Goal: Task Accomplishment & Management: Complete application form

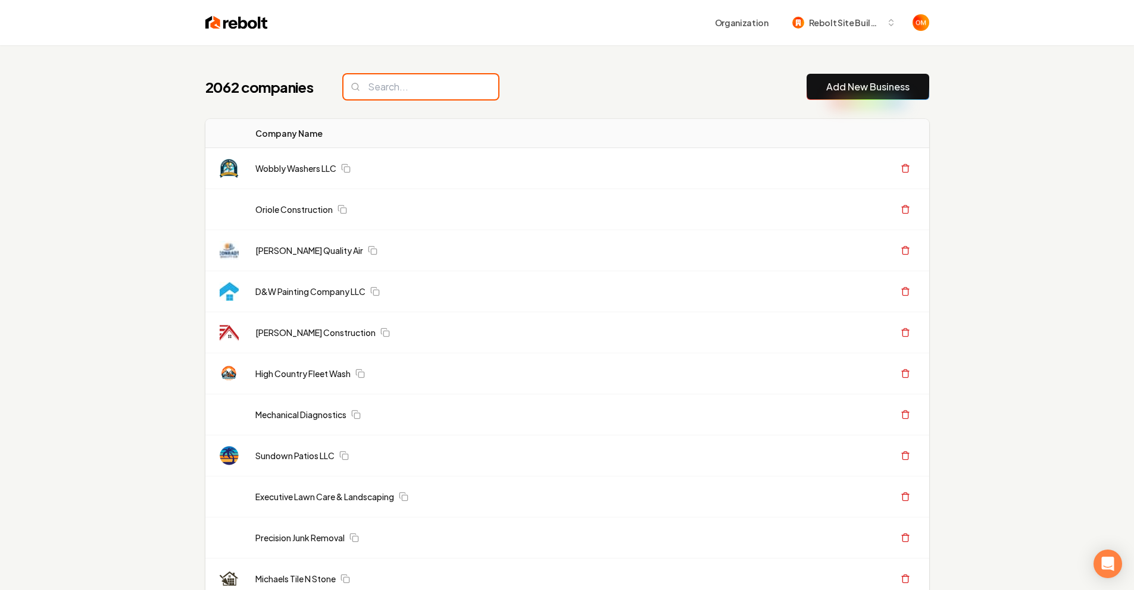
click at [437, 84] on input "search" at bounding box center [420, 86] width 155 height 25
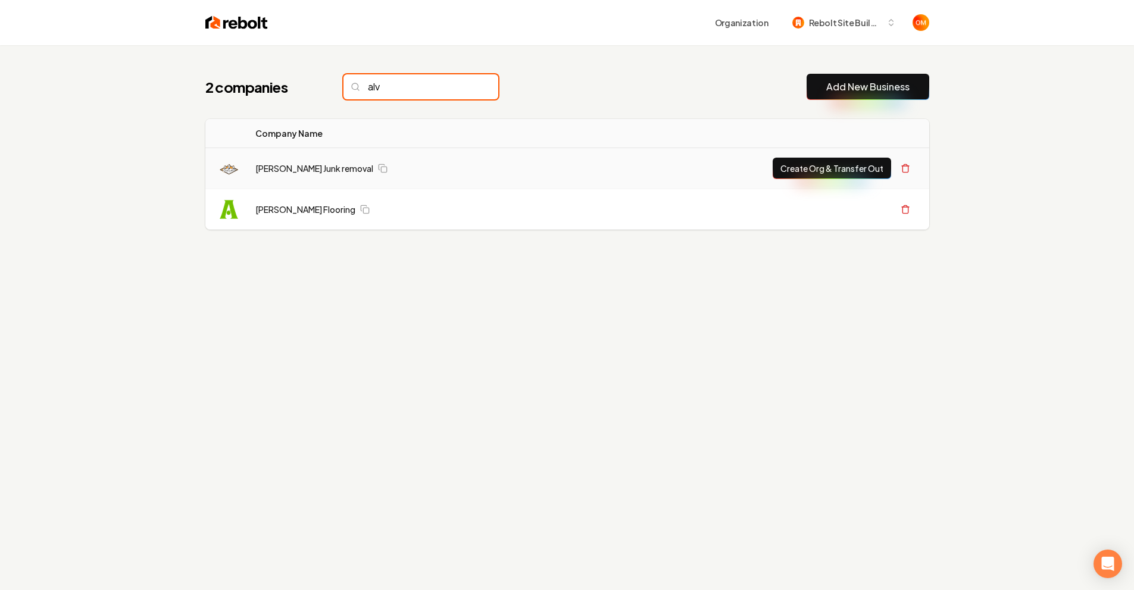
type input "alv"
click at [330, 161] on td "[PERSON_NAME] Junk removal" at bounding box center [408, 168] width 325 height 41
click at [305, 170] on link "[PERSON_NAME] Junk removal" at bounding box center [314, 168] width 118 height 12
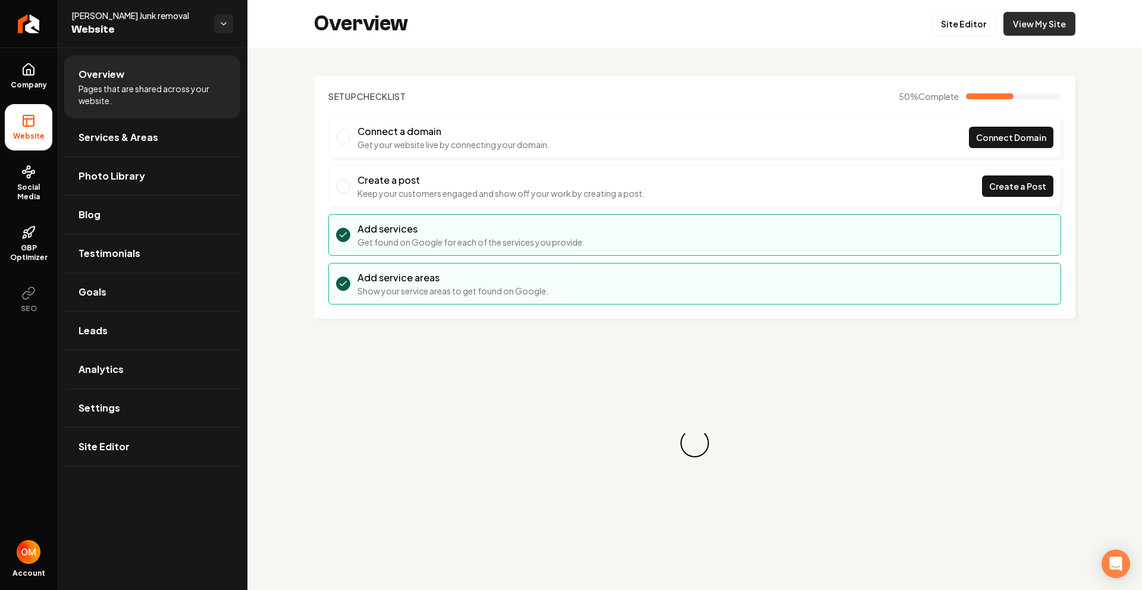
click at [1038, 21] on link "View My Site" at bounding box center [1040, 24] width 72 height 24
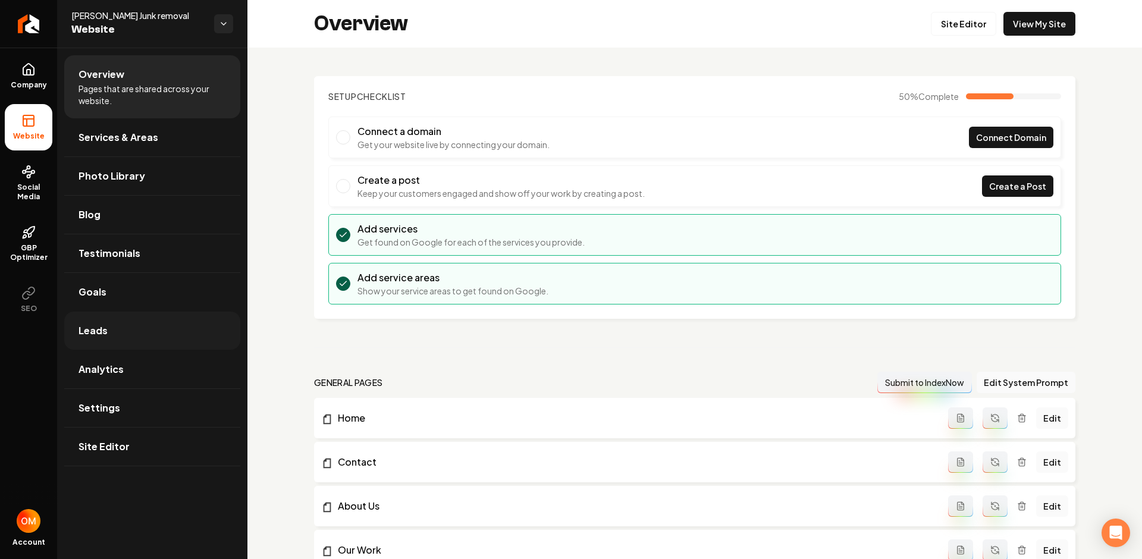
click at [137, 325] on link "Leads" at bounding box center [152, 331] width 176 height 38
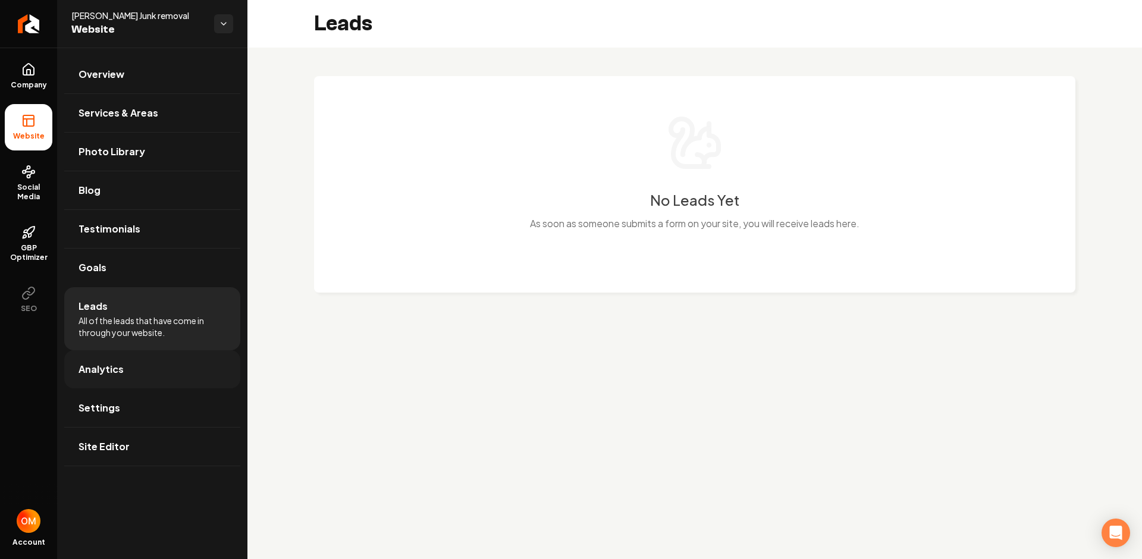
click at [135, 375] on link "Analytics" at bounding box center [152, 369] width 176 height 38
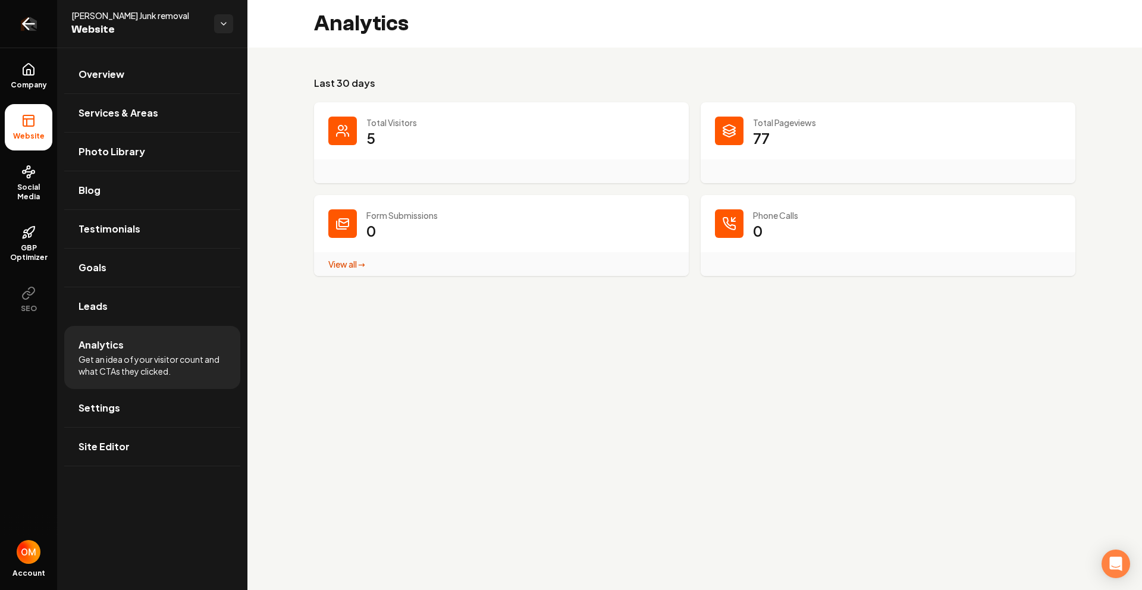
click at [29, 18] on icon "Return to dashboard" at bounding box center [25, 23] width 5 height 11
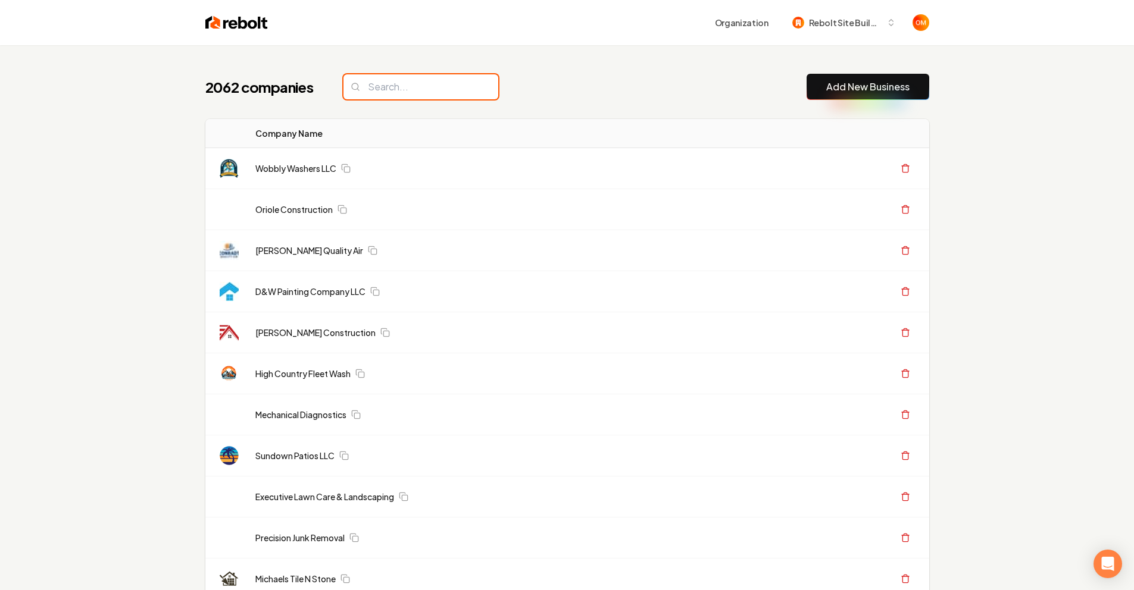
click at [417, 96] on input "search" at bounding box center [420, 86] width 155 height 25
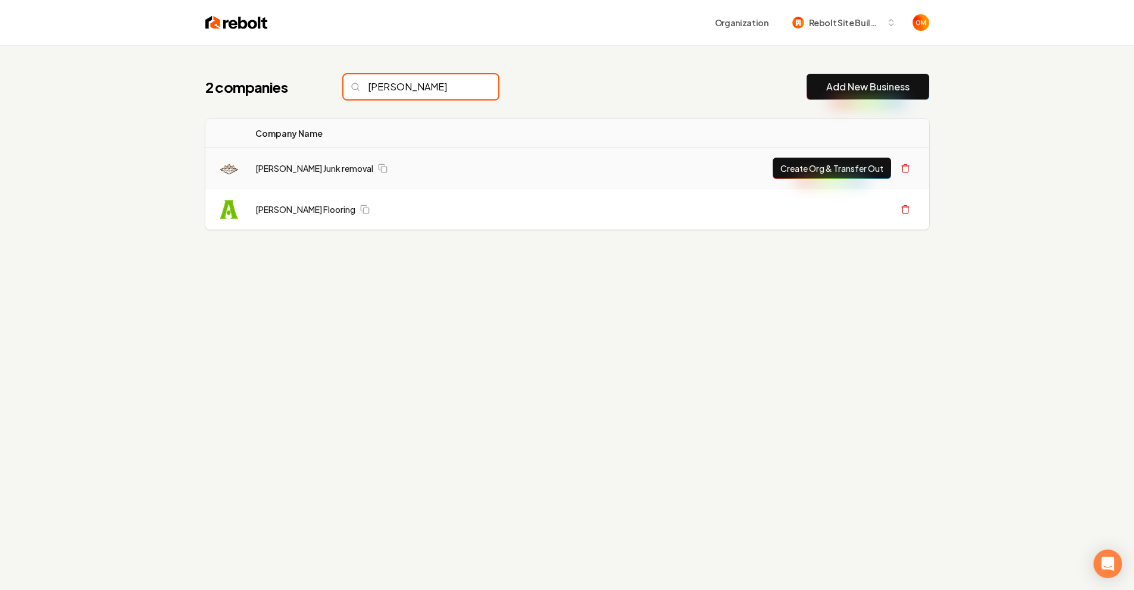
type input "[PERSON_NAME]"
click at [807, 166] on button "Create Org & Transfer Out" at bounding box center [831, 168] width 118 height 21
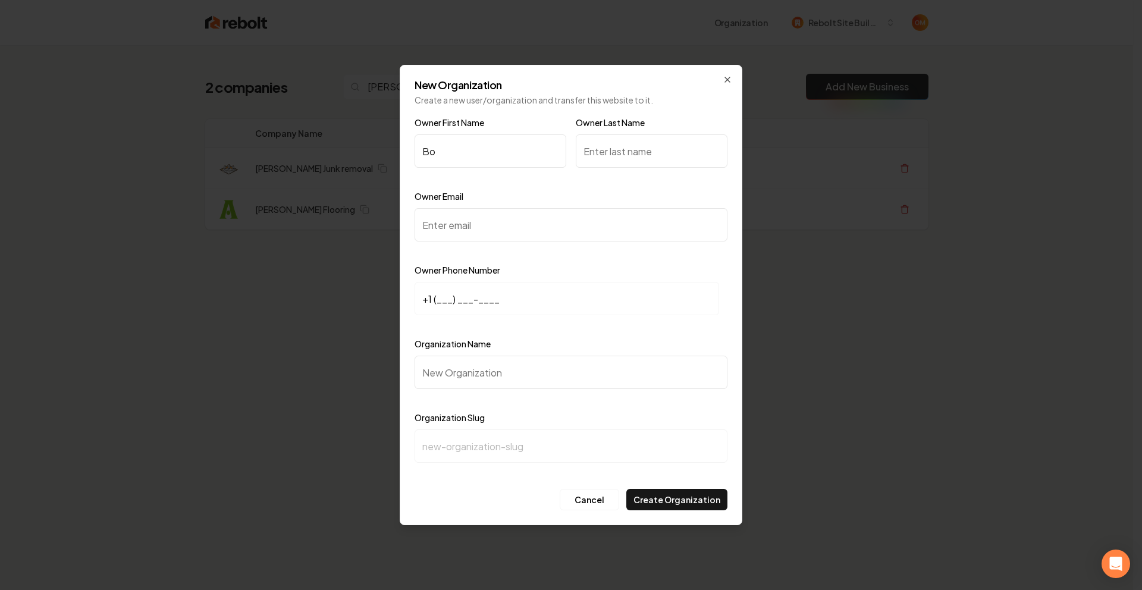
type input "B"
type input "b"
type input "Bony"
click at [613, 150] on input "Owner Last Name" at bounding box center [652, 150] width 152 height 33
type input "[PERSON_NAME]"
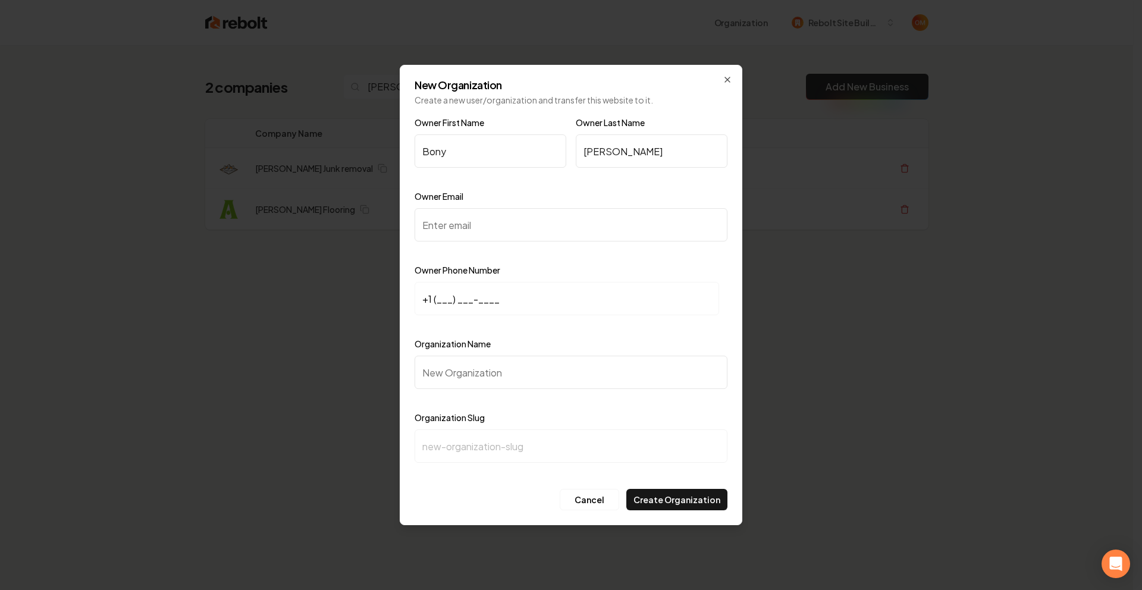
drag, startPoint x: 504, startPoint y: 153, endPoint x: 372, endPoint y: 151, distance: 131.5
click at [371, 152] on body "Organization Rebolt Site Builder 2 companies [PERSON_NAME] Add New Business Log…" at bounding box center [567, 295] width 1134 height 590
type input "A"
type input "[PERSON_NAME]"
click at [468, 214] on input "Owner Email" at bounding box center [571, 224] width 313 height 33
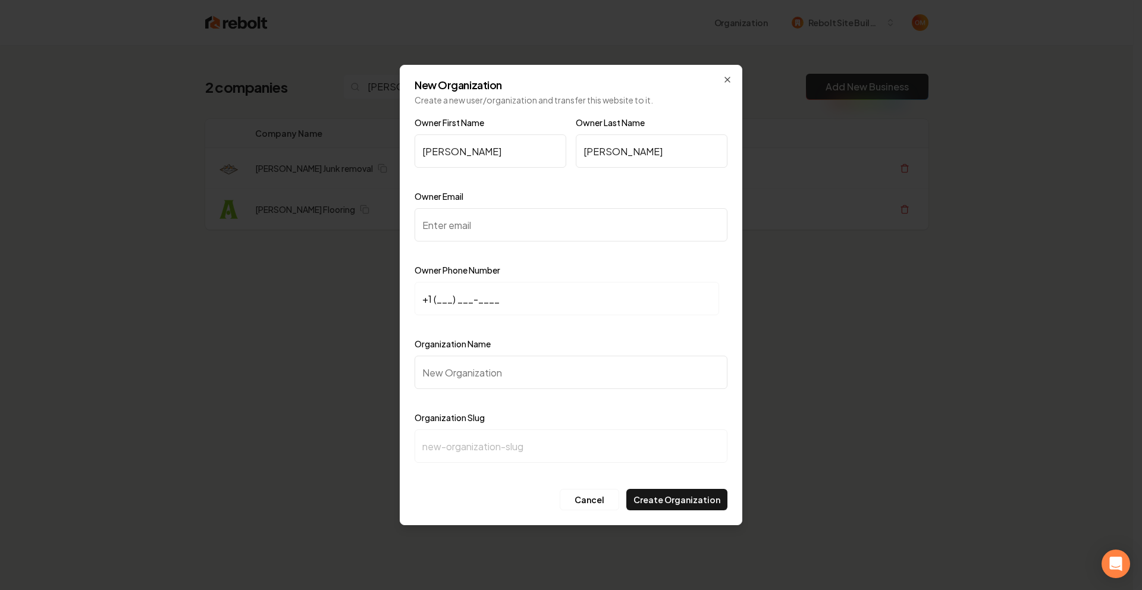
paste input "[EMAIL_ADDRESS][DOMAIN_NAME]"
type input "[EMAIL_ADDRESS][DOMAIN_NAME]"
click at [439, 298] on input "+1 (___) ___-____" at bounding box center [567, 298] width 305 height 33
paste input "181) 872-0246"
click at [439, 298] on input "+1 (181) 872-0246" at bounding box center [567, 298] width 305 height 33
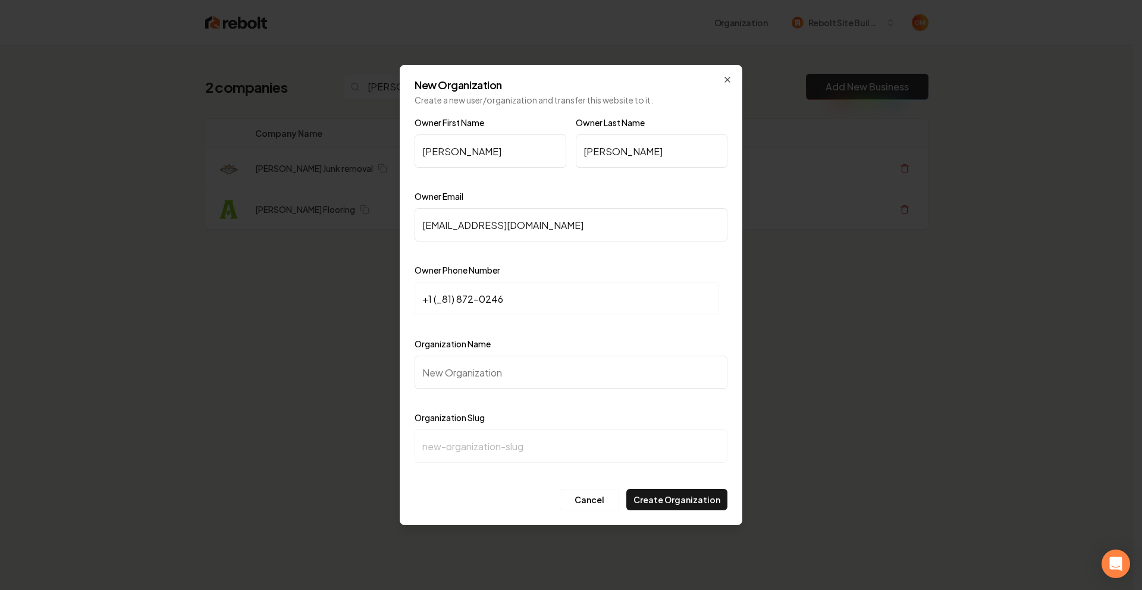
drag, startPoint x: 516, startPoint y: 299, endPoint x: 324, endPoint y: 251, distance: 198.0
click at [331, 256] on body "Organization Rebolt Site Builder 2 companies [PERSON_NAME] Add New Business Log…" at bounding box center [567, 295] width 1134 height 590
type input "[PHONE_NUMBER]"
click at [524, 369] on input "Organization Name" at bounding box center [571, 372] width 313 height 33
type input "A"
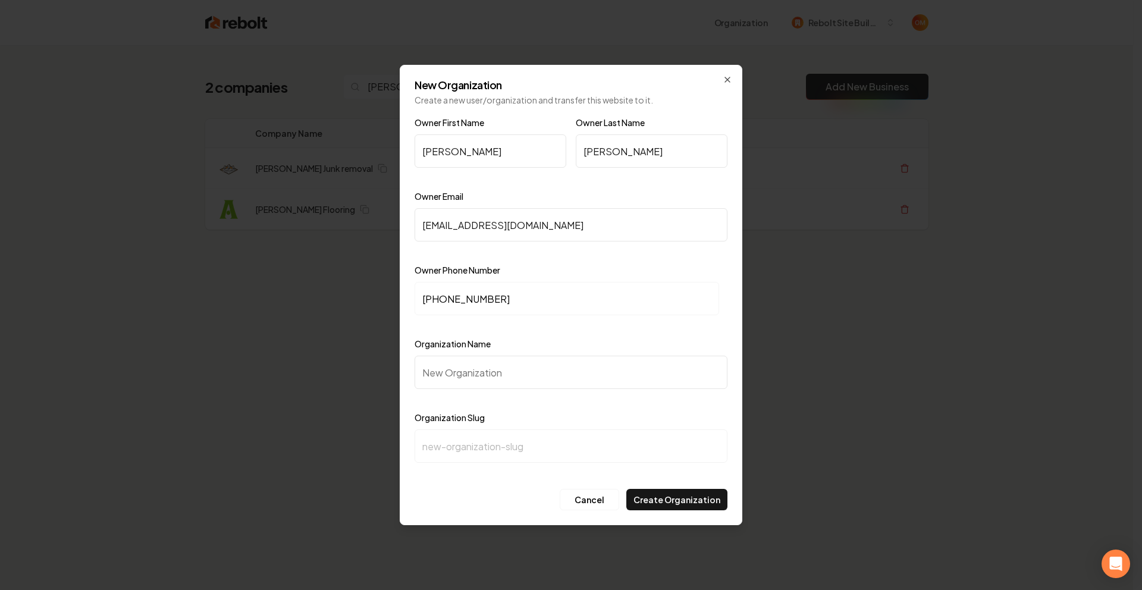
type input "a"
type input "Al"
type input "al"
type input "Alv"
type input "alv"
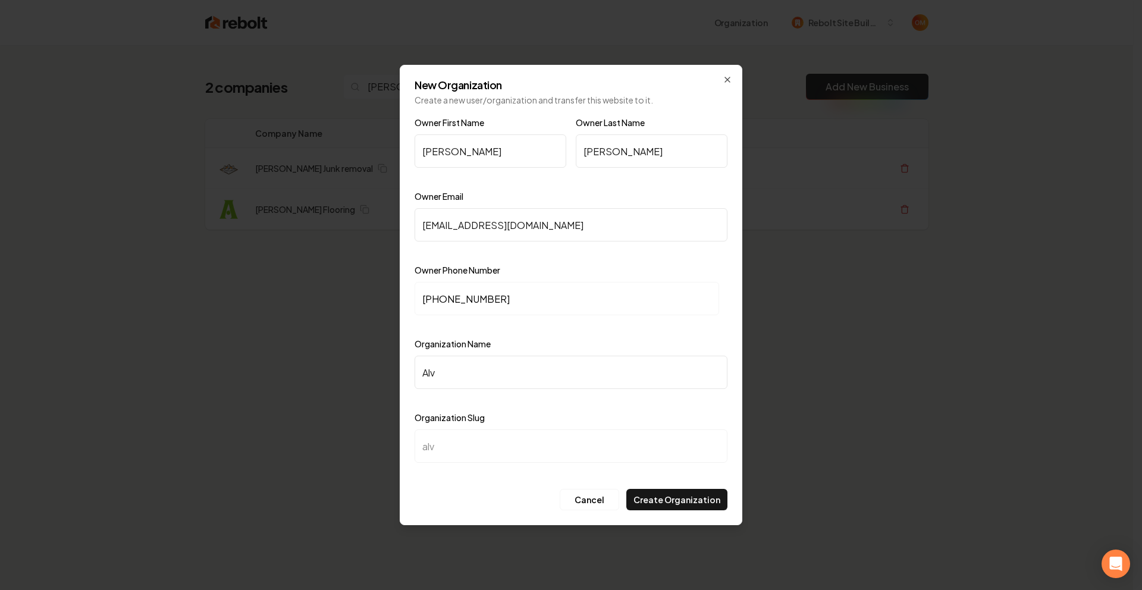
type input "[PERSON_NAME]"
type input "Alvar"
type input "alvar"
type input "[PERSON_NAME]"
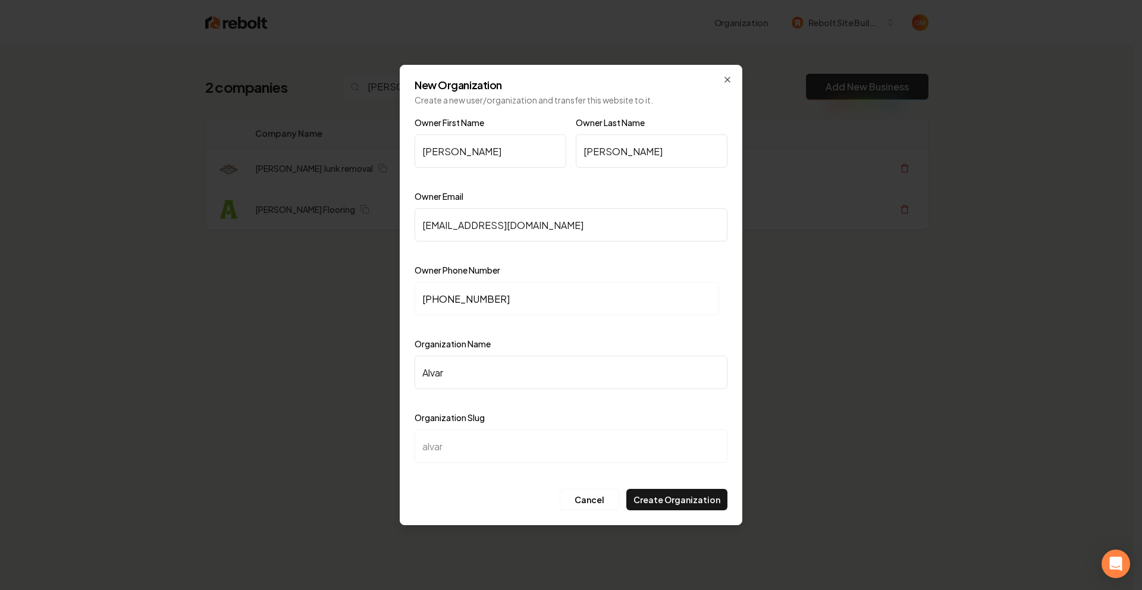
type input "[PERSON_NAME]"
type input "Alvarad"
type input "alvarad"
type input "[PERSON_NAME]"
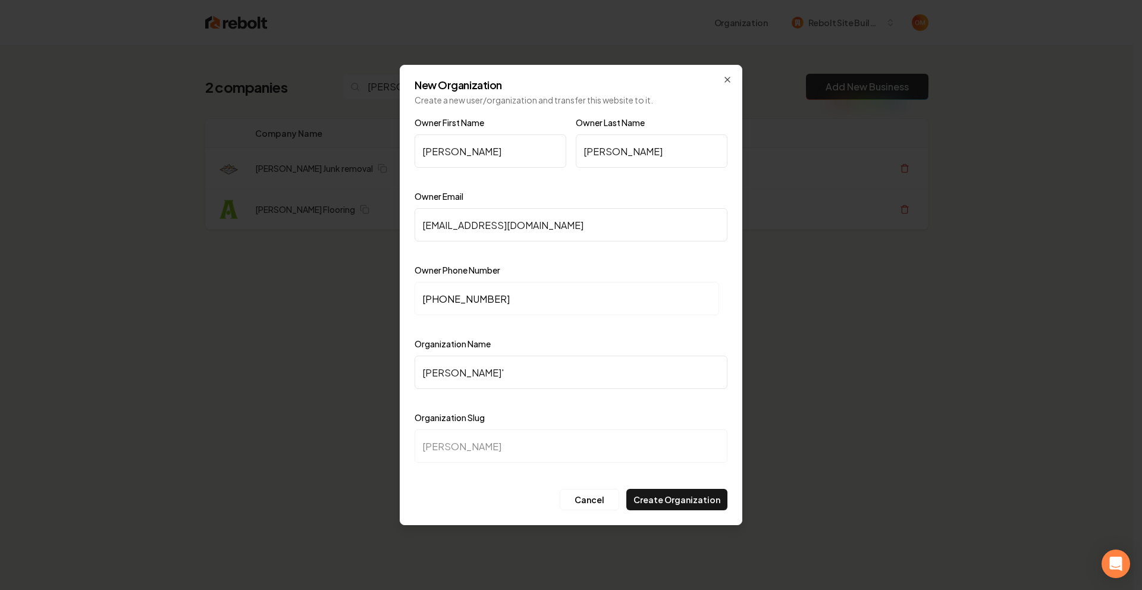
type input "[PERSON_NAME]"
type input "alvarados"
type input "[PERSON_NAME] S"
type input "alvarados-s"
type input "[PERSON_NAME]"
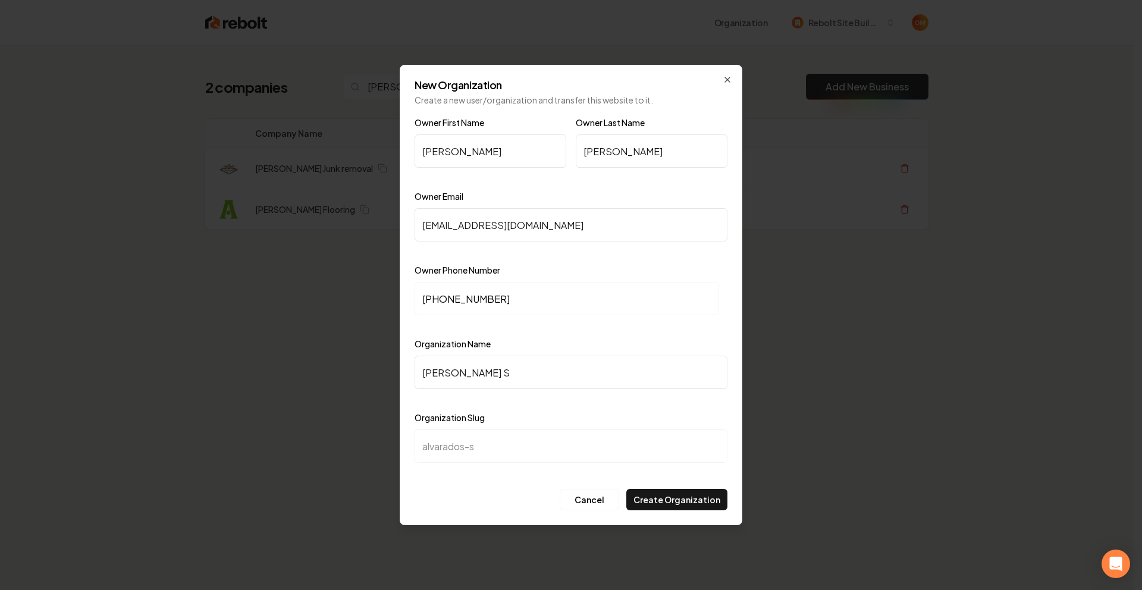
type input "alvarados"
type input "[PERSON_NAME] J"
type input "alvarados-j"
type input "[PERSON_NAME]"
type input "alvarados-ju"
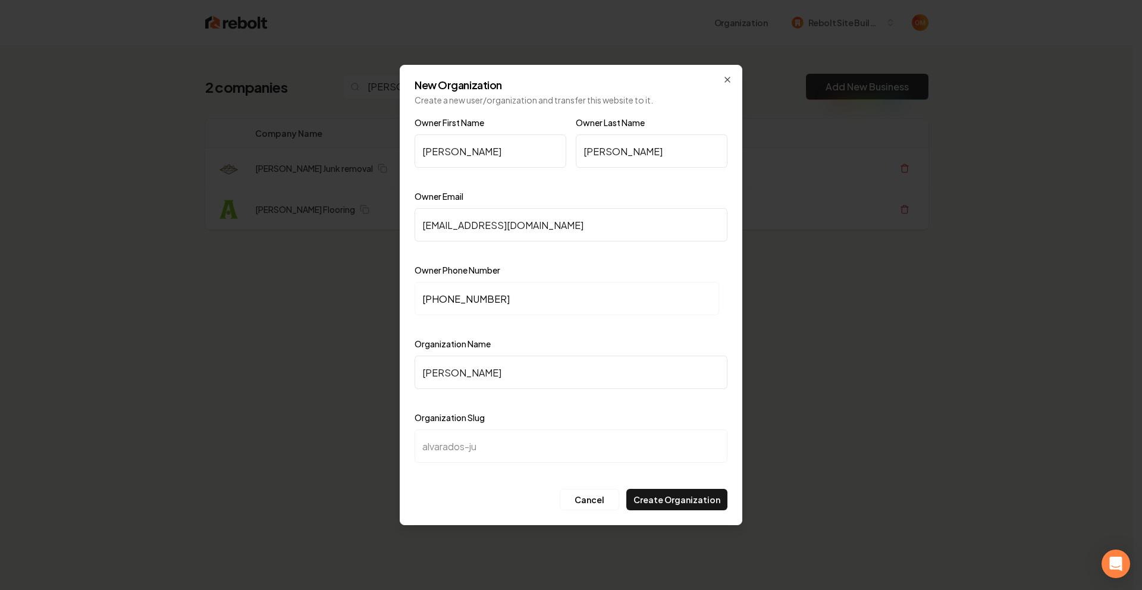
type input "[PERSON_NAME] Jun"
type input "alvarados-jun"
type input "[PERSON_NAME] Junk"
type input "alvarados-junk"
type input "[PERSON_NAME] Junk r"
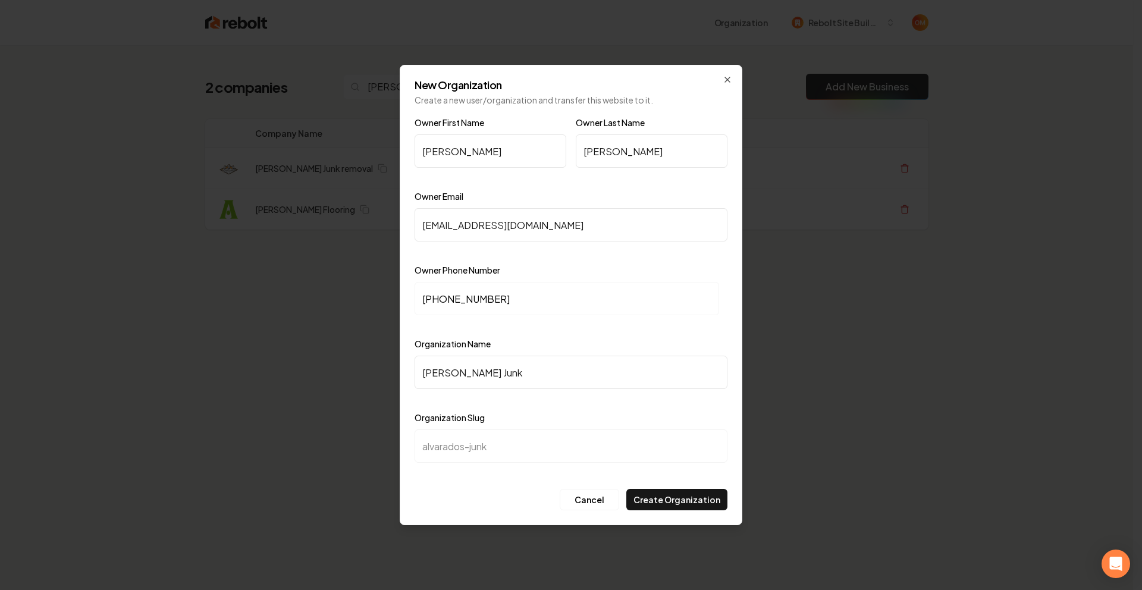
type input "alvarados-junk-r"
type input "[PERSON_NAME] Junk re"
type input "alvarados-junk-re"
type input "[PERSON_NAME] Junk rem"
type input "alvarados-junk-rem"
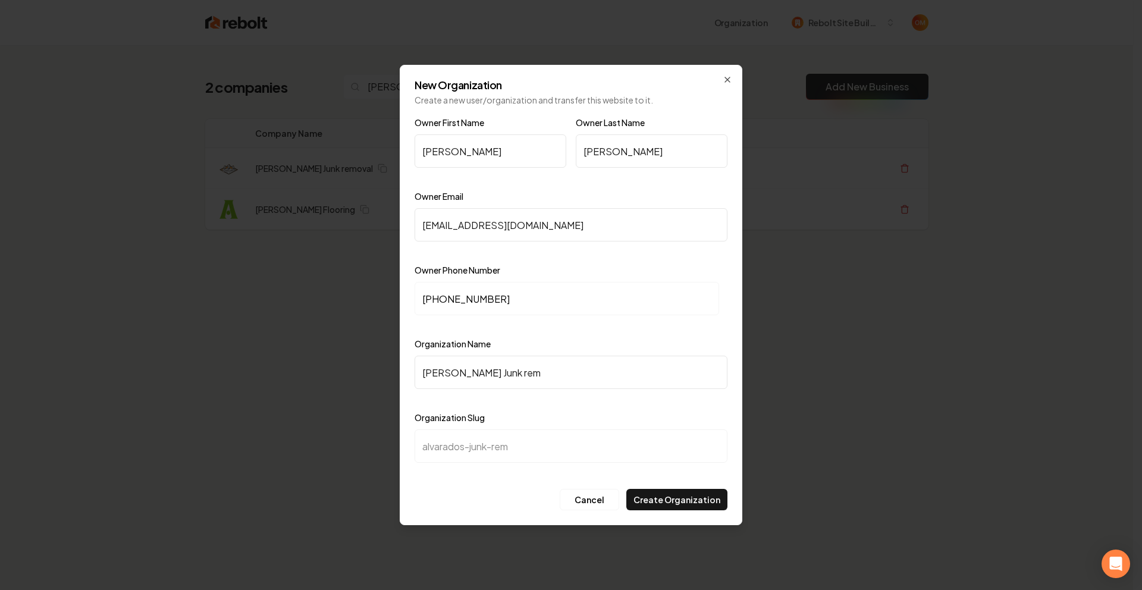
type input "[PERSON_NAME] Junk remo"
type input "alvarados-junk-remo"
type input "[PERSON_NAME] Junk remov"
type input "alvarados-junk-remov"
type input "[PERSON_NAME] Junk remova"
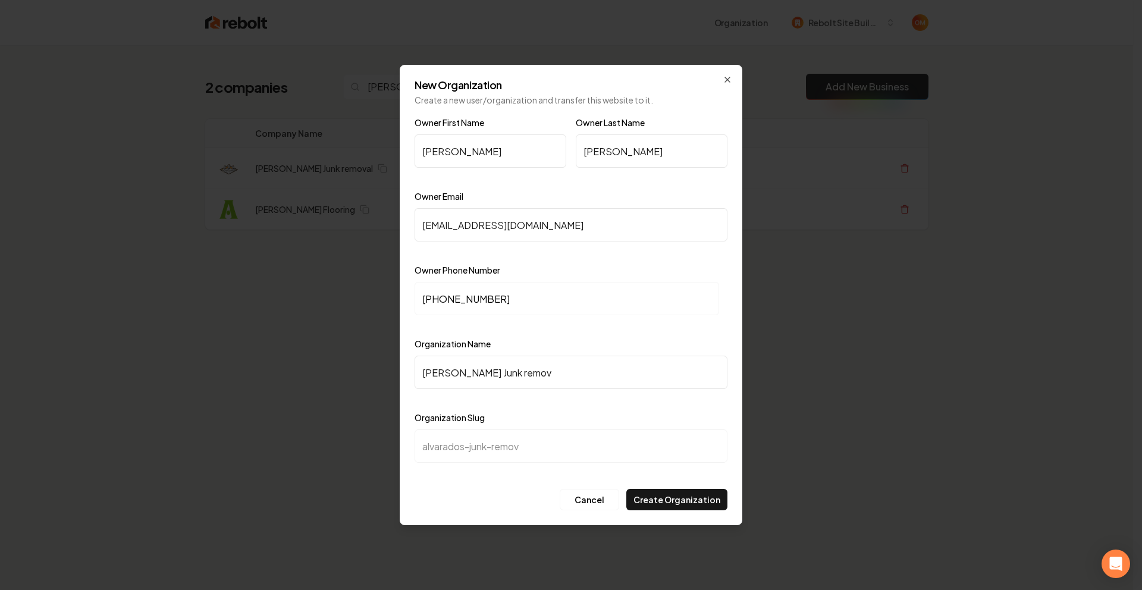
type input "alvarados-junk-remova"
type input "[PERSON_NAME] Junk removal"
type input "alvarados-junk-removal"
type input "[PERSON_NAME] Junk removal"
click at [671, 502] on button "Create Organization" at bounding box center [677, 499] width 101 height 21
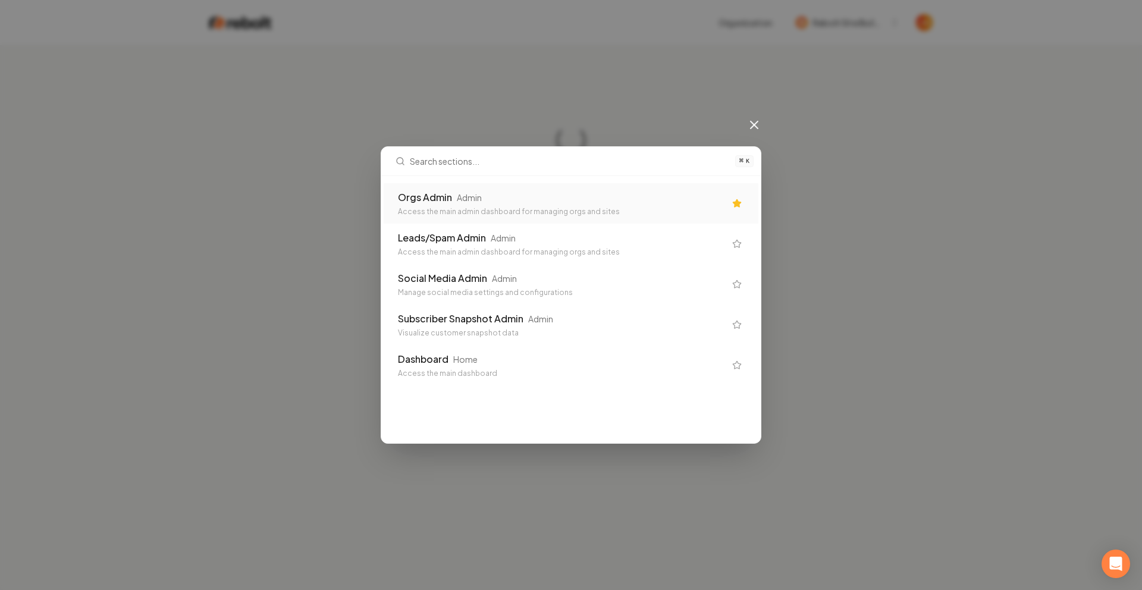
click at [632, 205] on div "Orgs Admin Admin Access the main admin dashboard for managing orgs and sites" at bounding box center [561, 203] width 327 height 26
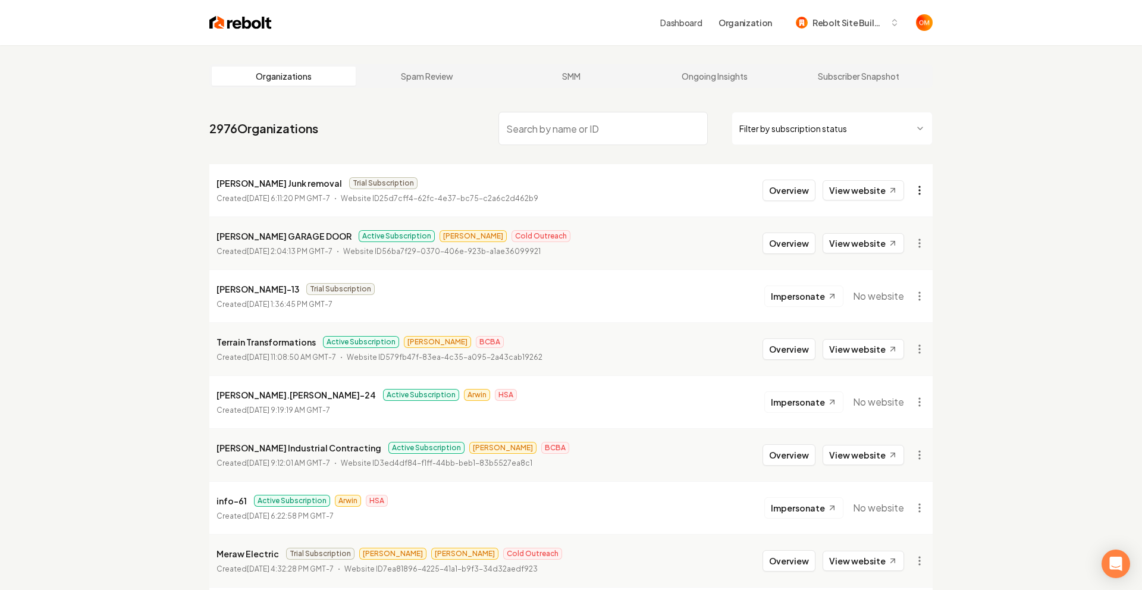
click at [918, 193] on html "Dashboard Organization Rebolt Site Builder Organizations Spam Review SMM Ongoin…" at bounding box center [571, 295] width 1142 height 590
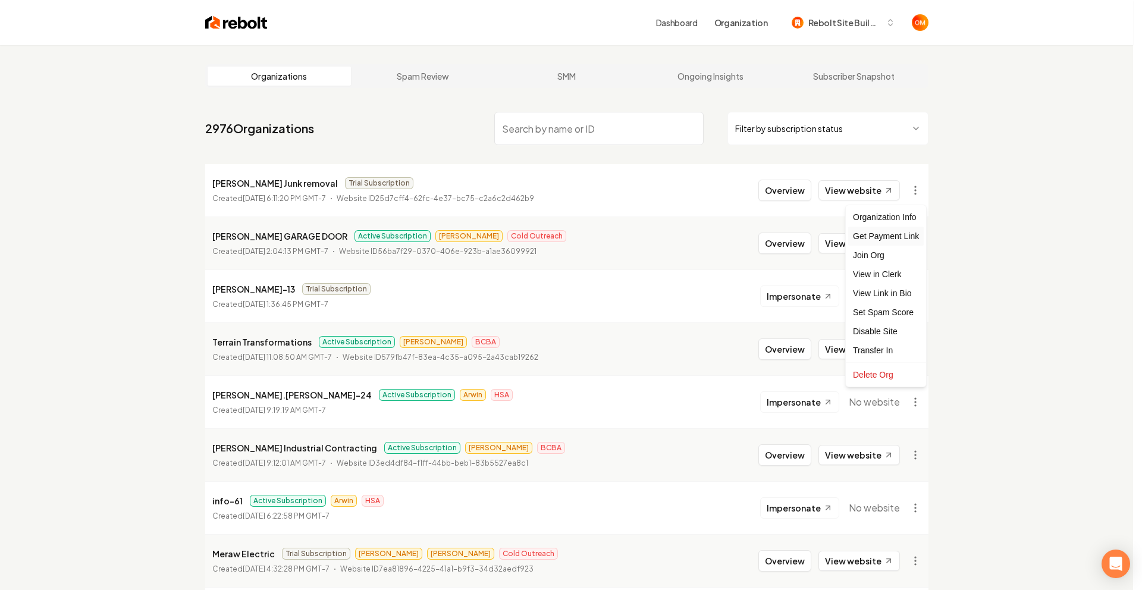
click at [903, 238] on div "Get Payment Link" at bounding box center [887, 236] width 76 height 19
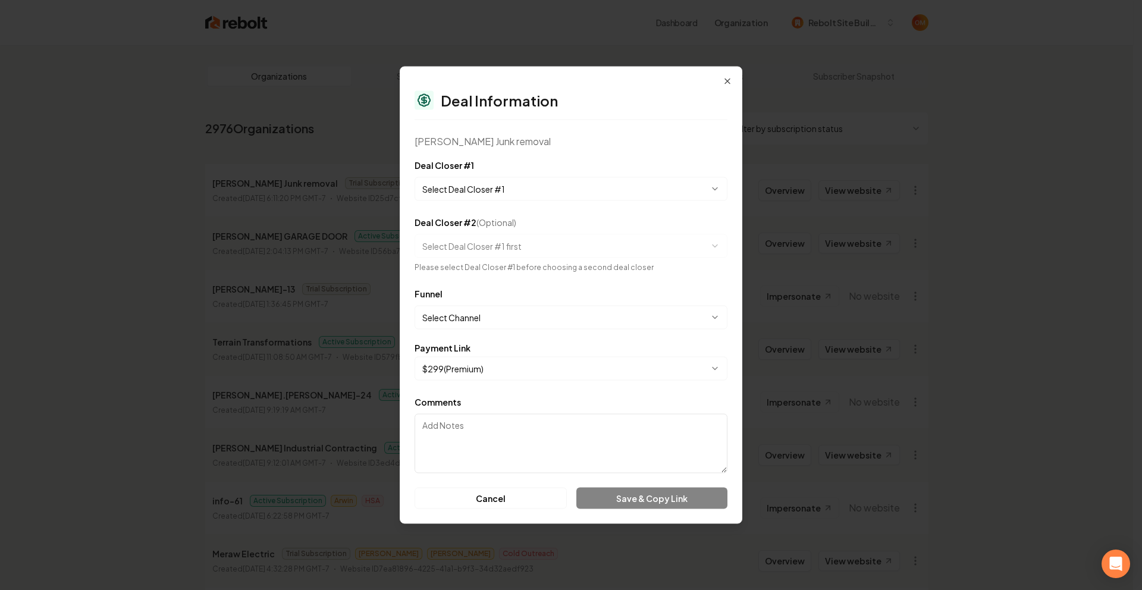
click at [512, 186] on body "Dashboard Organization Rebolt Site Builder Organizations Spam Review SMM Ongoin…" at bounding box center [567, 295] width 1134 height 590
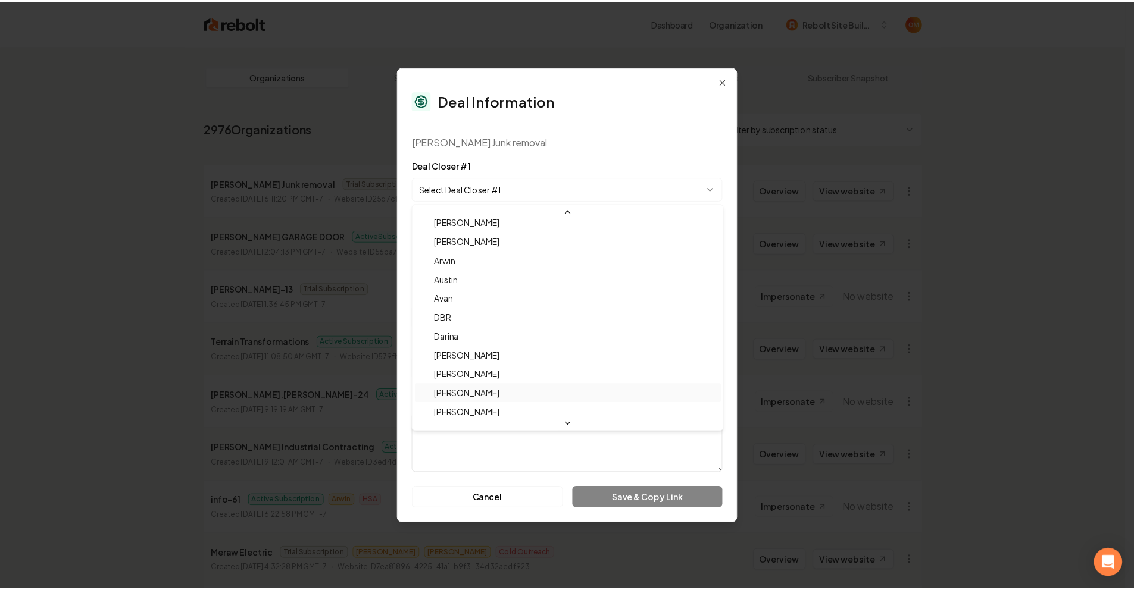
scroll to position [39, 0]
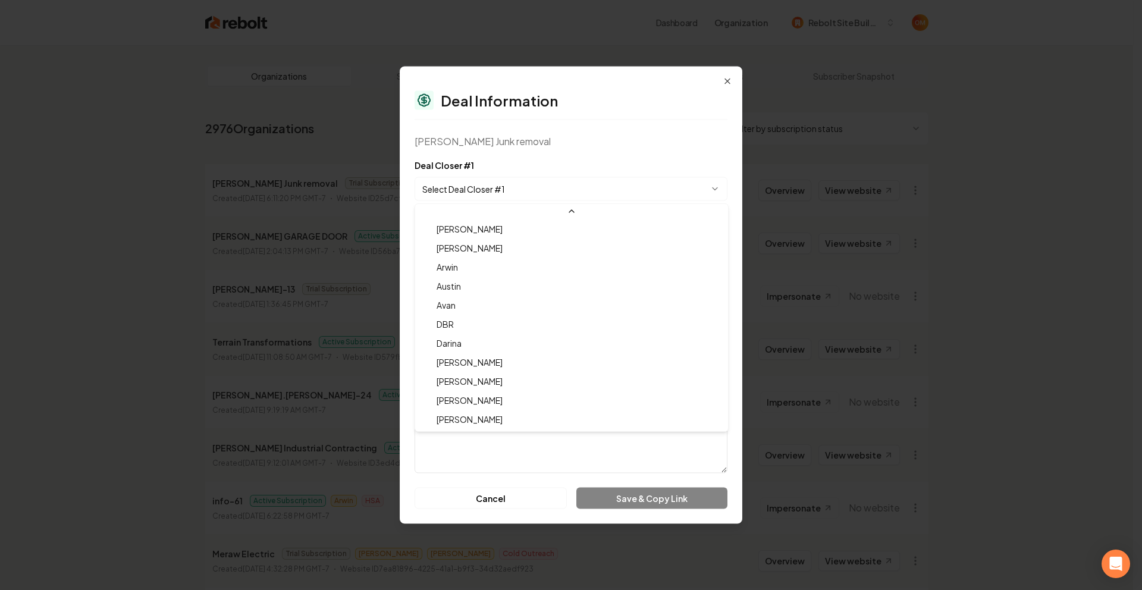
select select "**********"
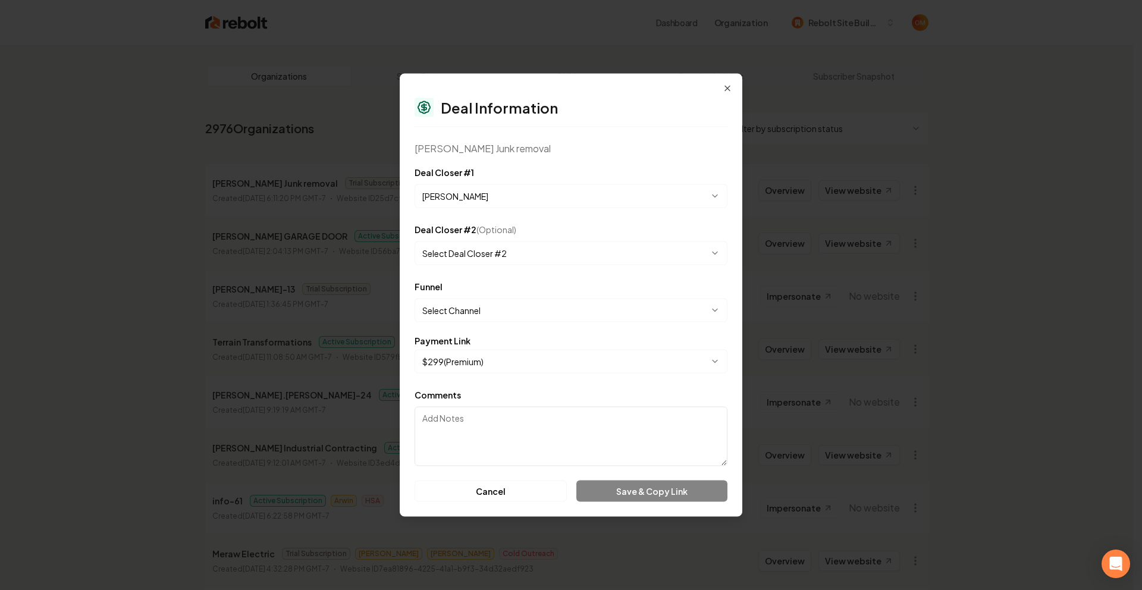
click at [481, 309] on body "Dashboard Organization Rebolt Site Builder Organizations Spam Review SMM Ongoin…" at bounding box center [567, 295] width 1134 height 590
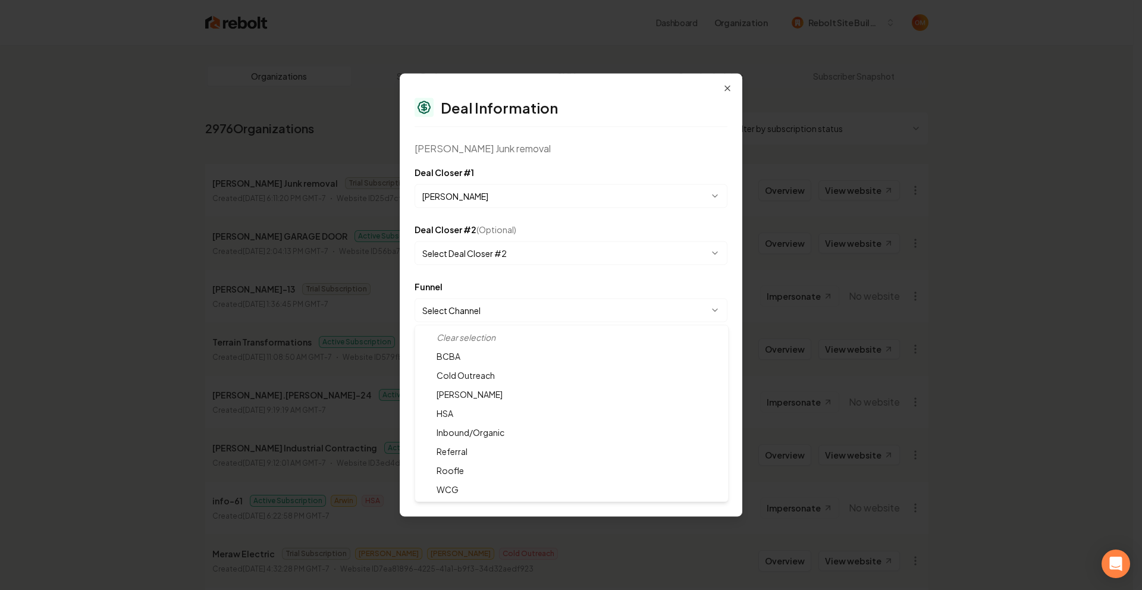
select select "**********"
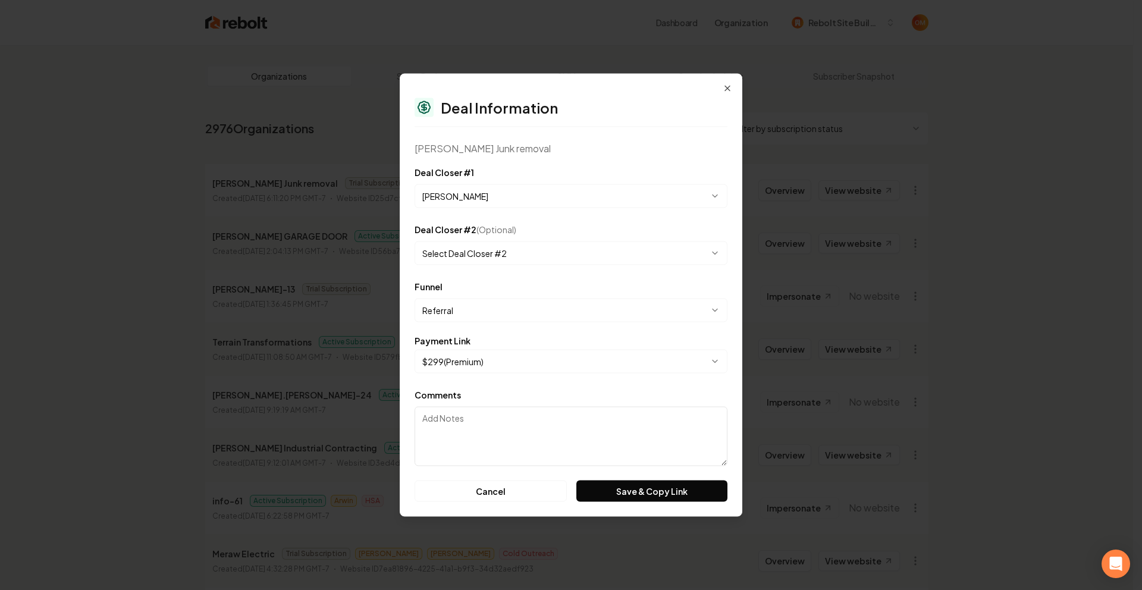
click at [577, 170] on div "**********" at bounding box center [571, 186] width 313 height 43
click at [639, 481] on button "Save & Copy Link" at bounding box center [652, 491] width 151 height 21
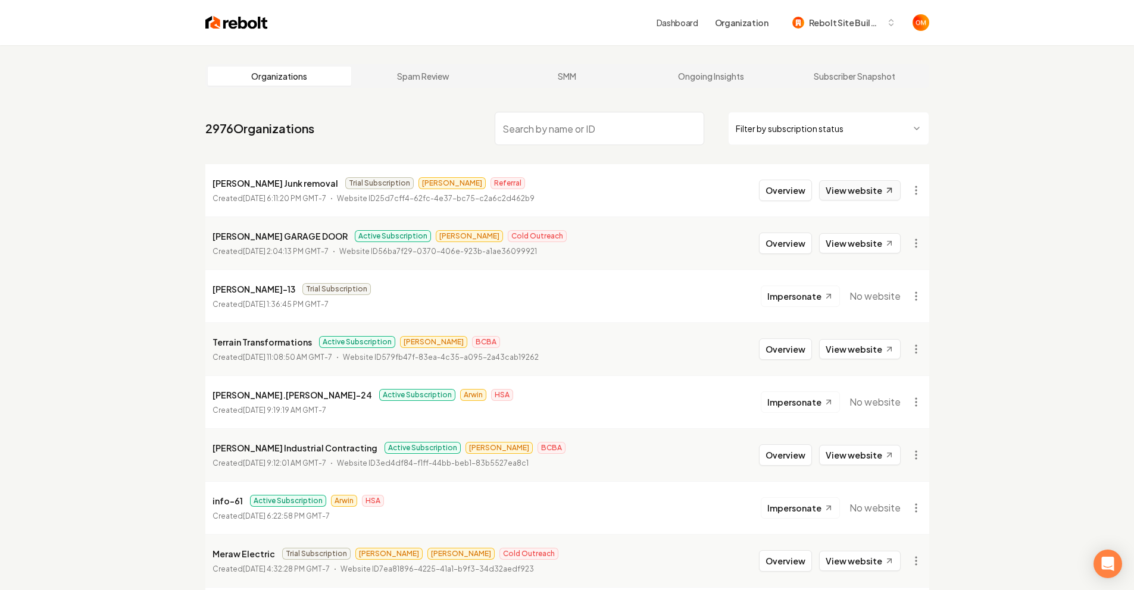
click at [874, 187] on link "View website" at bounding box center [860, 190] width 82 height 20
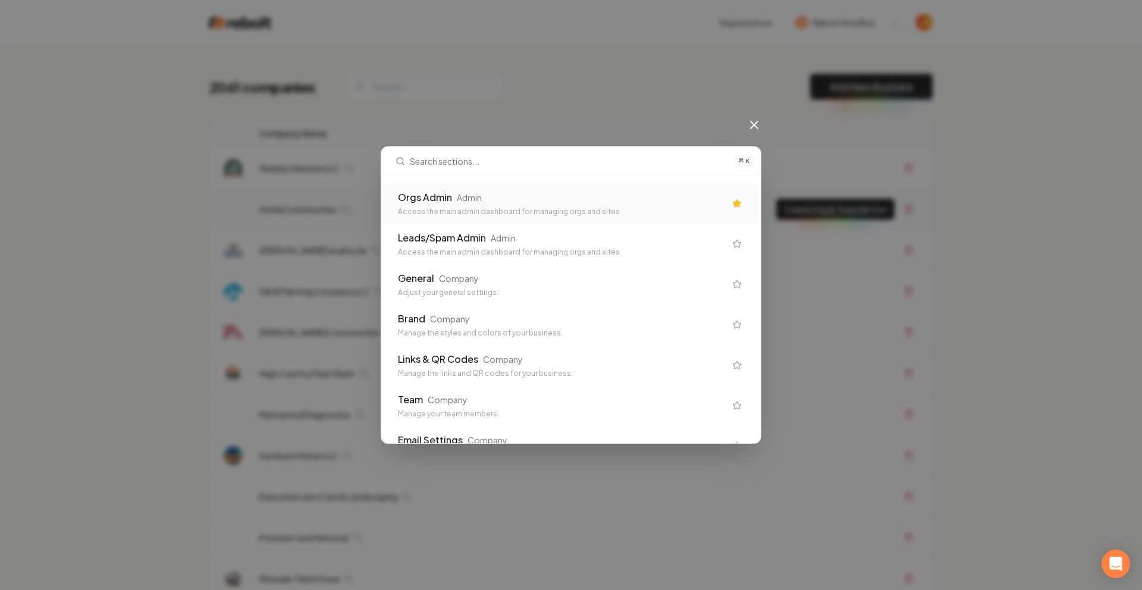
click at [509, 216] on div "Access the main admin dashboard for managing orgs and sites" at bounding box center [561, 212] width 327 height 10
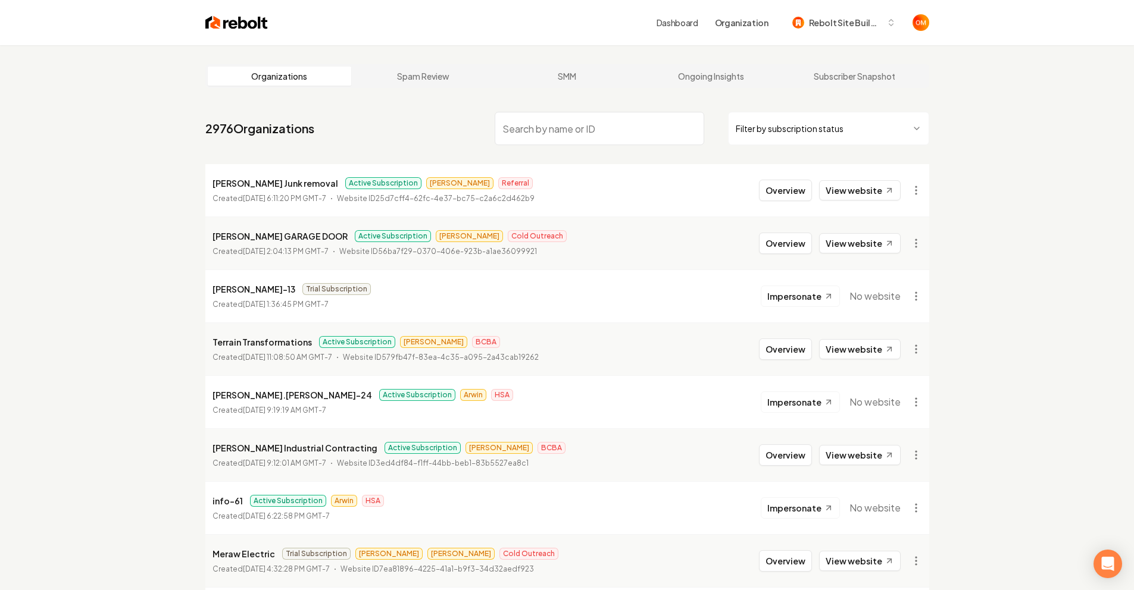
click at [897, 177] on li "Alvarado's Junk removal Active Subscription Omar Referral Created August 19, 20…" at bounding box center [567, 190] width 724 height 52
click at [770, 190] on button "Overview" at bounding box center [785, 190] width 53 height 21
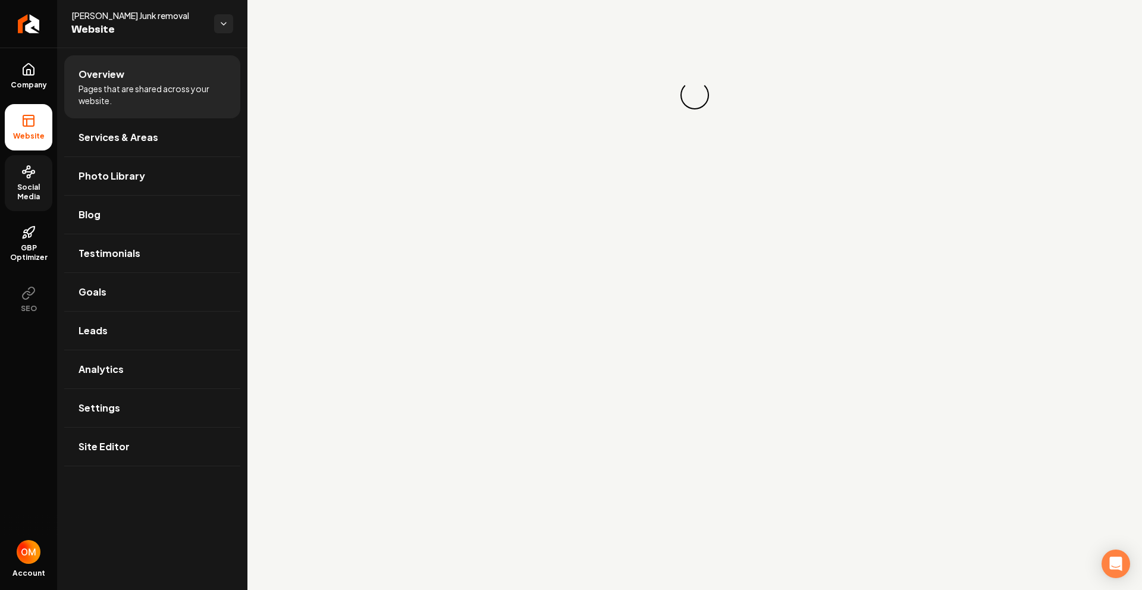
click at [31, 188] on span "Social Media" at bounding box center [29, 192] width 48 height 19
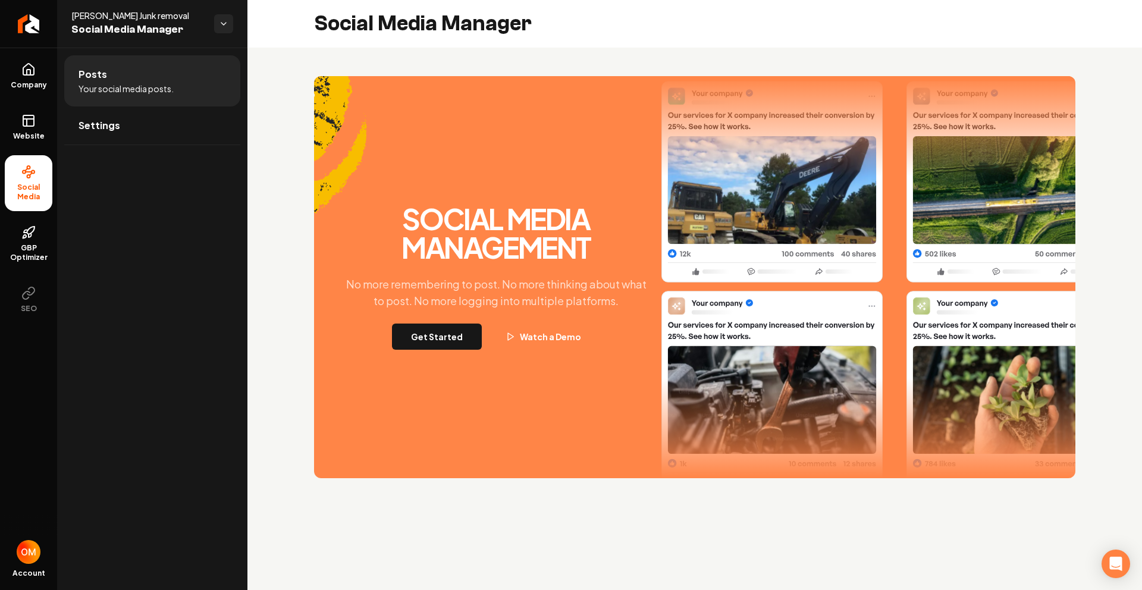
click at [454, 346] on button "Get Started" at bounding box center [437, 337] width 90 height 26
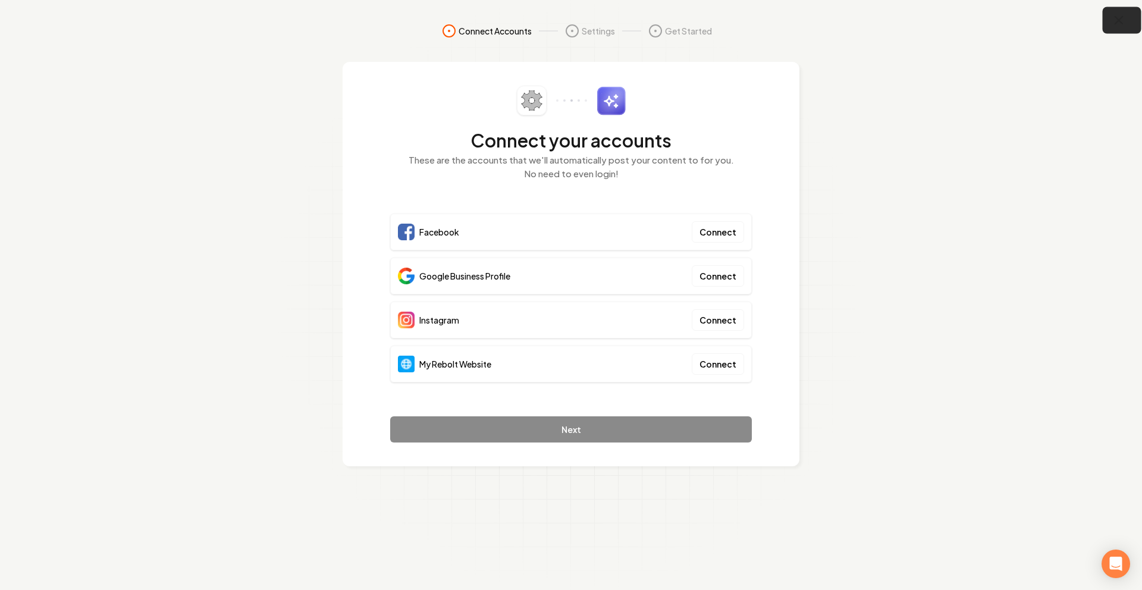
click at [1122, 23] on icon "button" at bounding box center [1120, 21] width 8 height 8
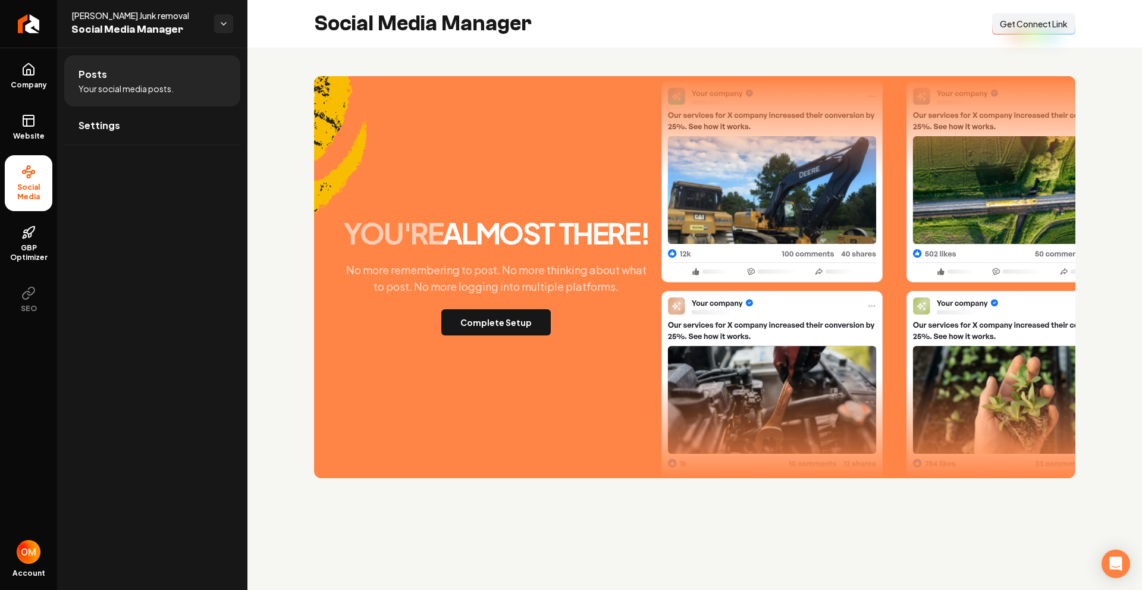
click at [1016, 26] on span "Get Connect Link" at bounding box center [1034, 24] width 68 height 12
click at [13, 74] on link "Company" at bounding box center [29, 76] width 48 height 46
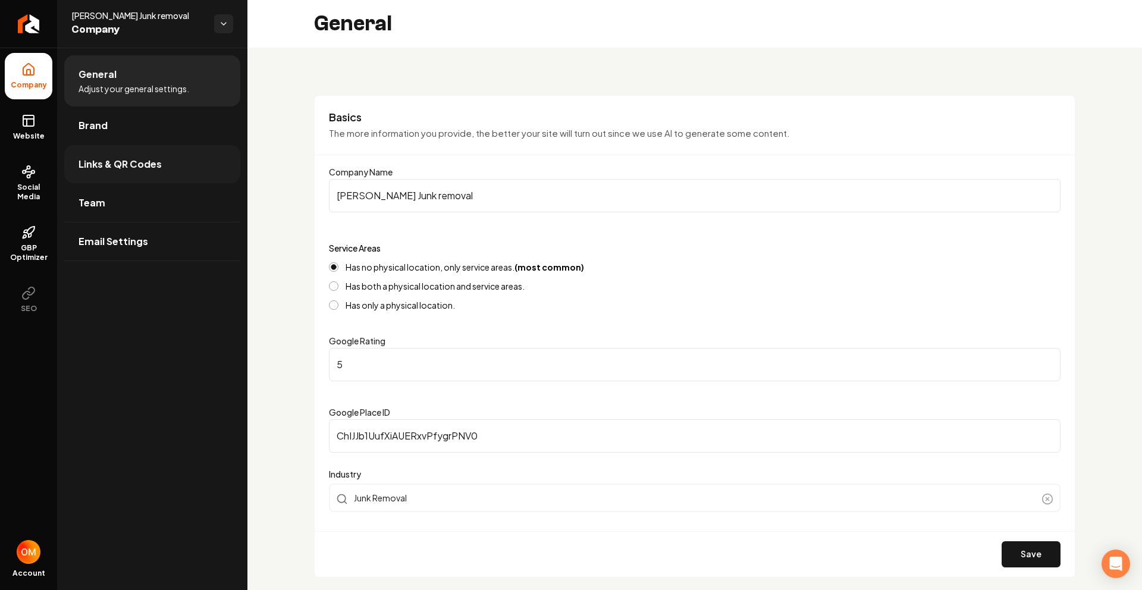
click at [118, 159] on span "Links & QR Codes" at bounding box center [120, 164] width 83 height 14
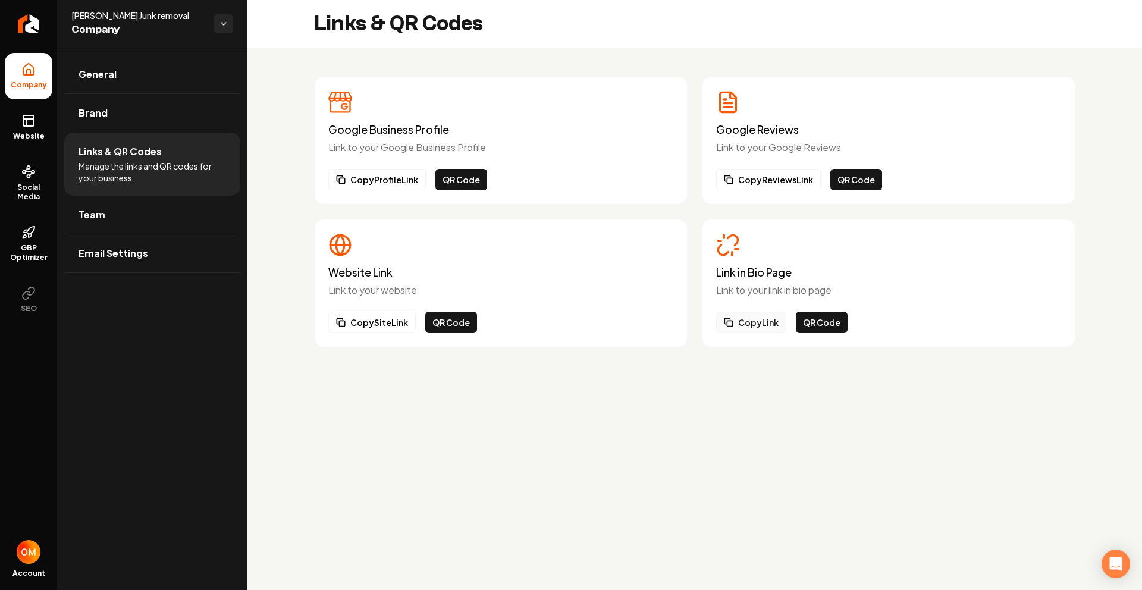
click at [745, 322] on button "Copy Link" at bounding box center [751, 322] width 70 height 21
